Goal: Task Accomplishment & Management: Manage account settings

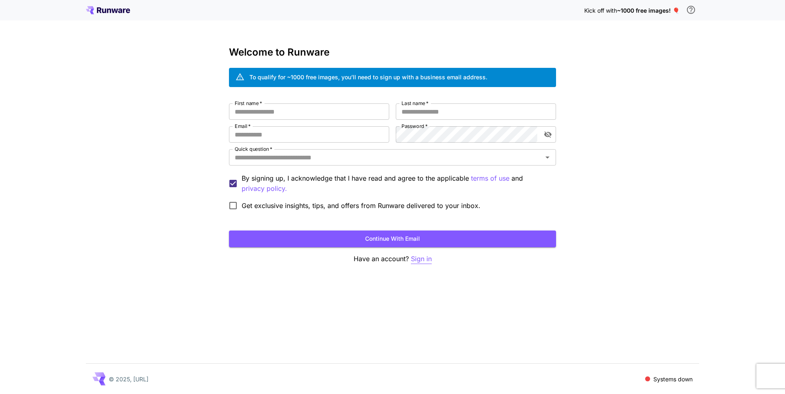
click at [423, 263] on p "Sign in" at bounding box center [421, 259] width 21 height 10
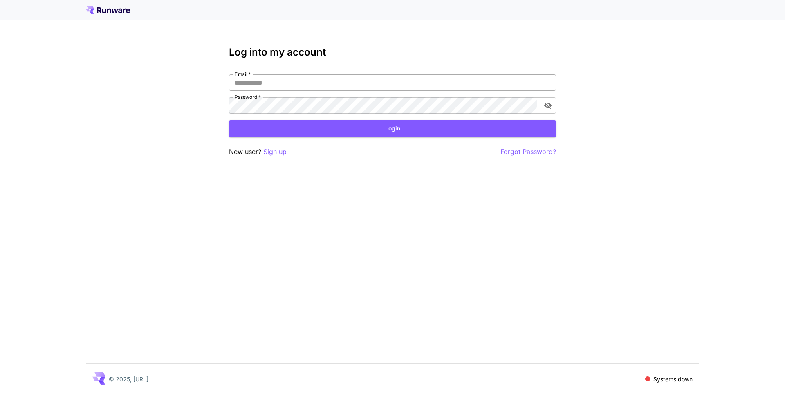
click at [288, 83] on input "Email   *" at bounding box center [392, 82] width 327 height 16
click at [271, 153] on p "Sign up" at bounding box center [274, 152] width 23 height 10
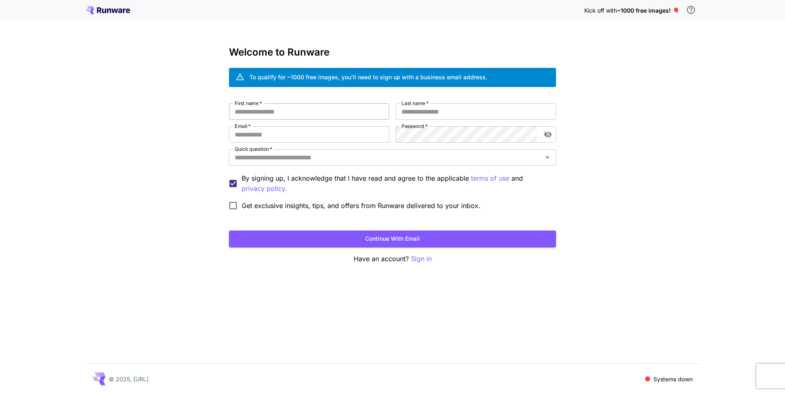
click at [272, 118] on input "First name   *" at bounding box center [309, 111] width 160 height 16
click at [94, 13] on icon at bounding box center [108, 10] width 44 height 8
